Goal: Task Accomplishment & Management: Complete application form

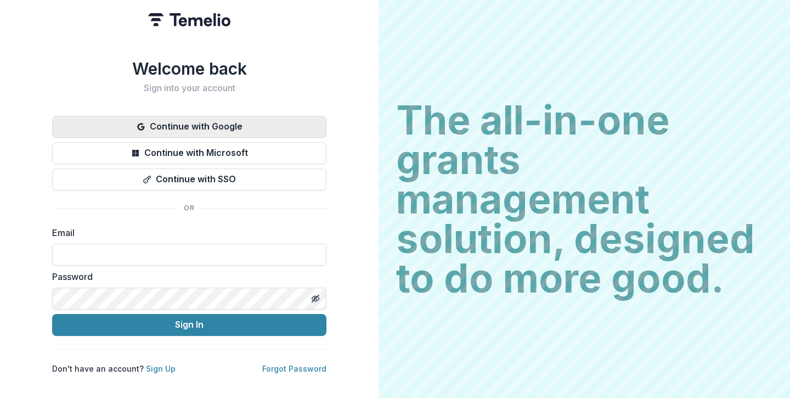
click at [149, 122] on button "Continue with Google" at bounding box center [189, 127] width 274 height 22
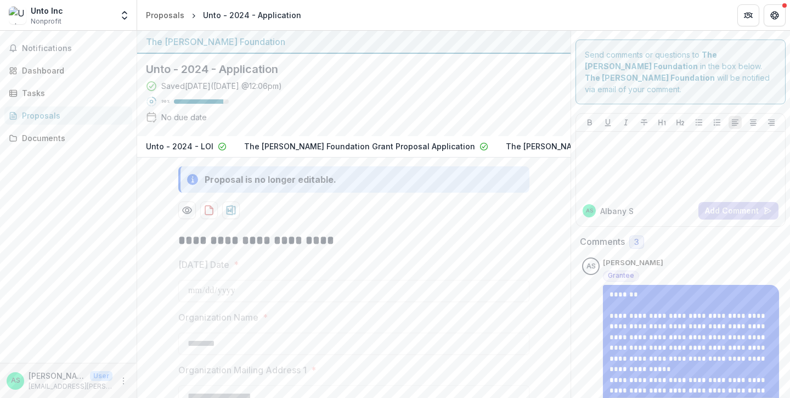
click at [297, 142] on p "The [PERSON_NAME] Foundation Grant Proposal Application" at bounding box center [359, 146] width 231 height 12
click at [302, 148] on p "The [PERSON_NAME] Foundation Grant Proposal Application" at bounding box center [359, 146] width 231 height 12
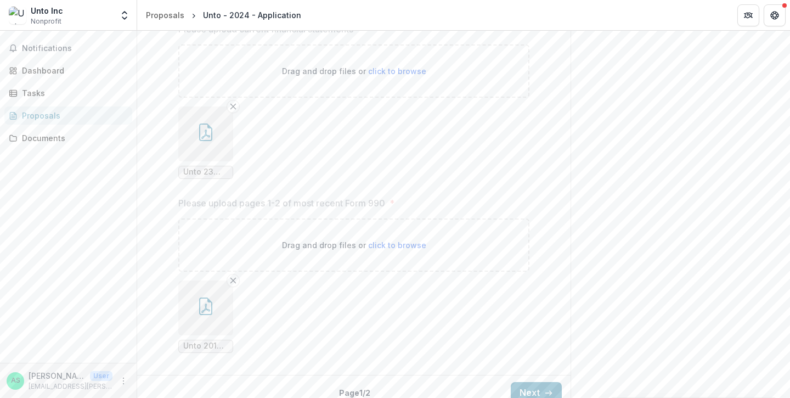
scroll to position [1747, 0]
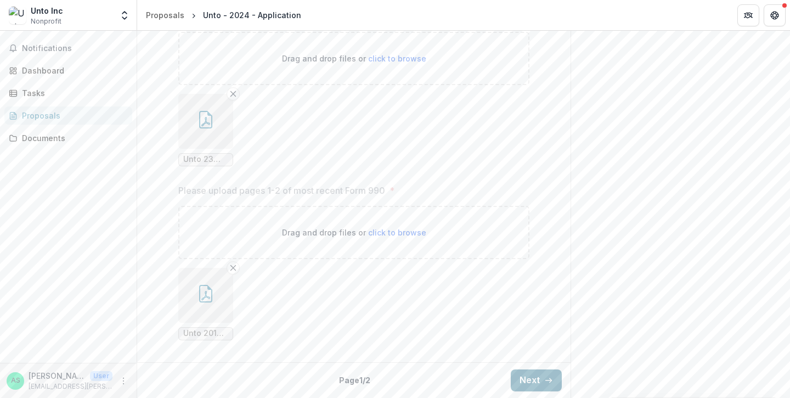
click at [517, 375] on button "Next" at bounding box center [536, 380] width 51 height 22
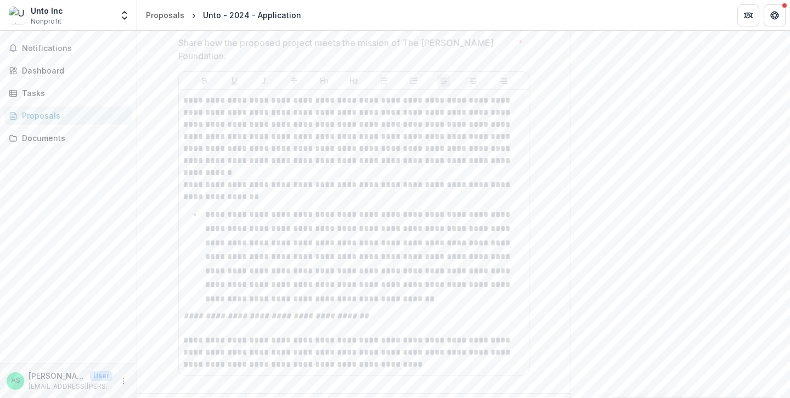
scroll to position [2351, 0]
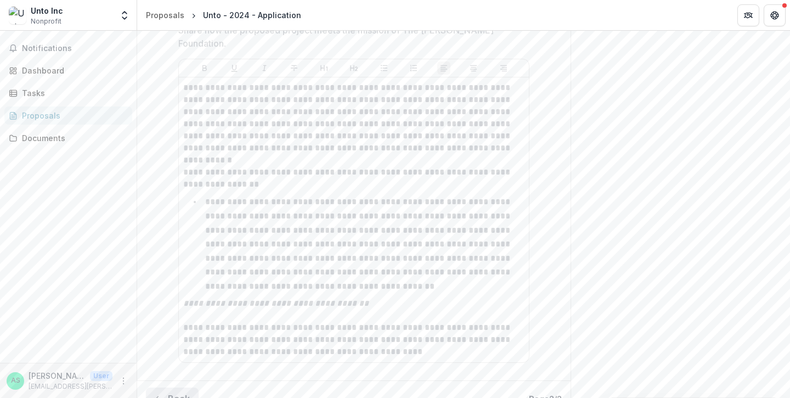
click at [160, 387] on button "Back" at bounding box center [172, 398] width 53 height 22
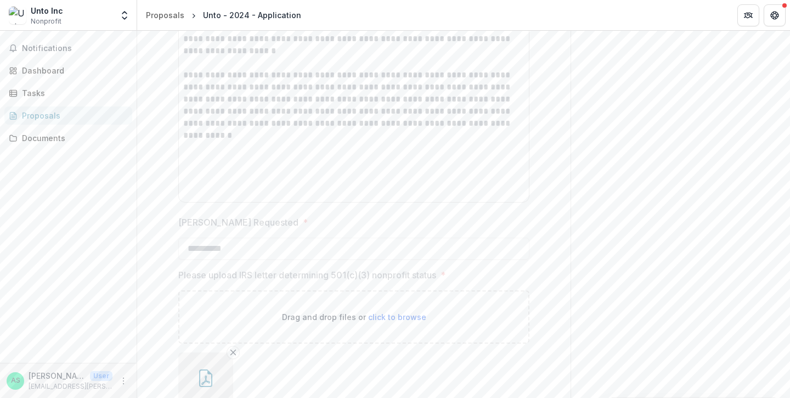
scroll to position [1299, 0]
